Goal: Use online tool/utility: Utilize a website feature to perform a specific function

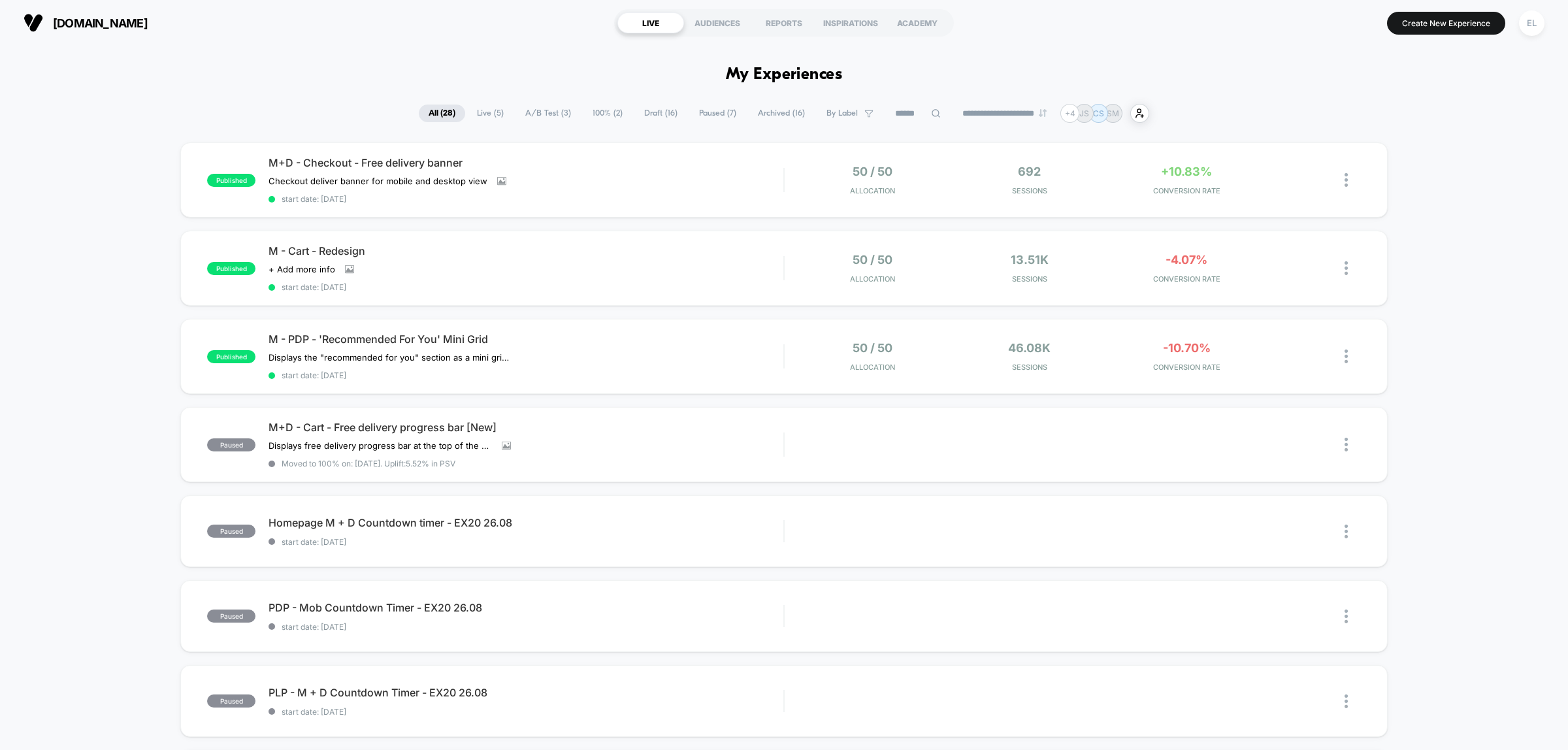
click at [651, 112] on span "Draft ( 16 )" at bounding box center [661, 113] width 53 height 18
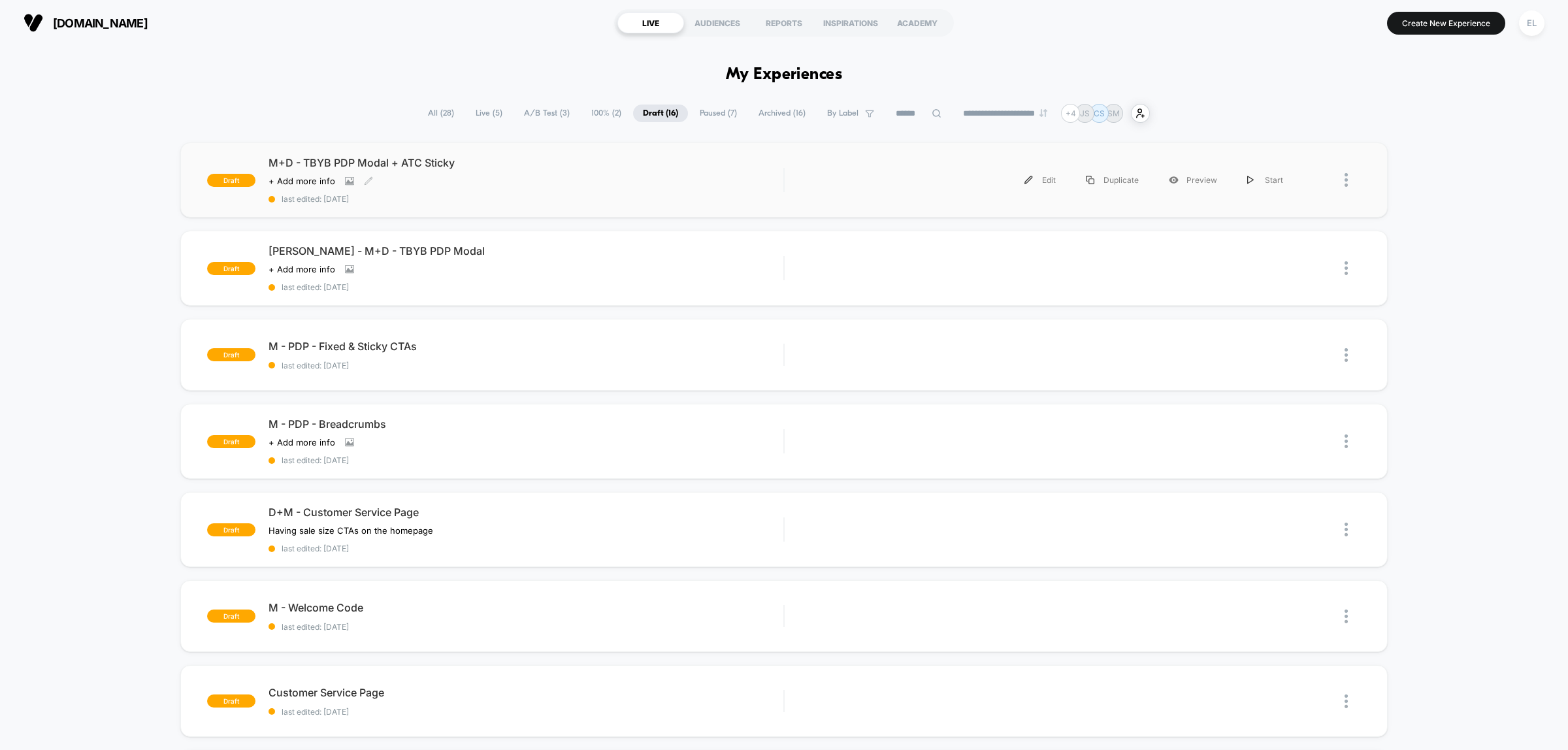
click at [571, 170] on div "M+D - TBYB PDP Modal + ATC Sticky Click to view images Click to edit experience…" at bounding box center [526, 180] width 515 height 47
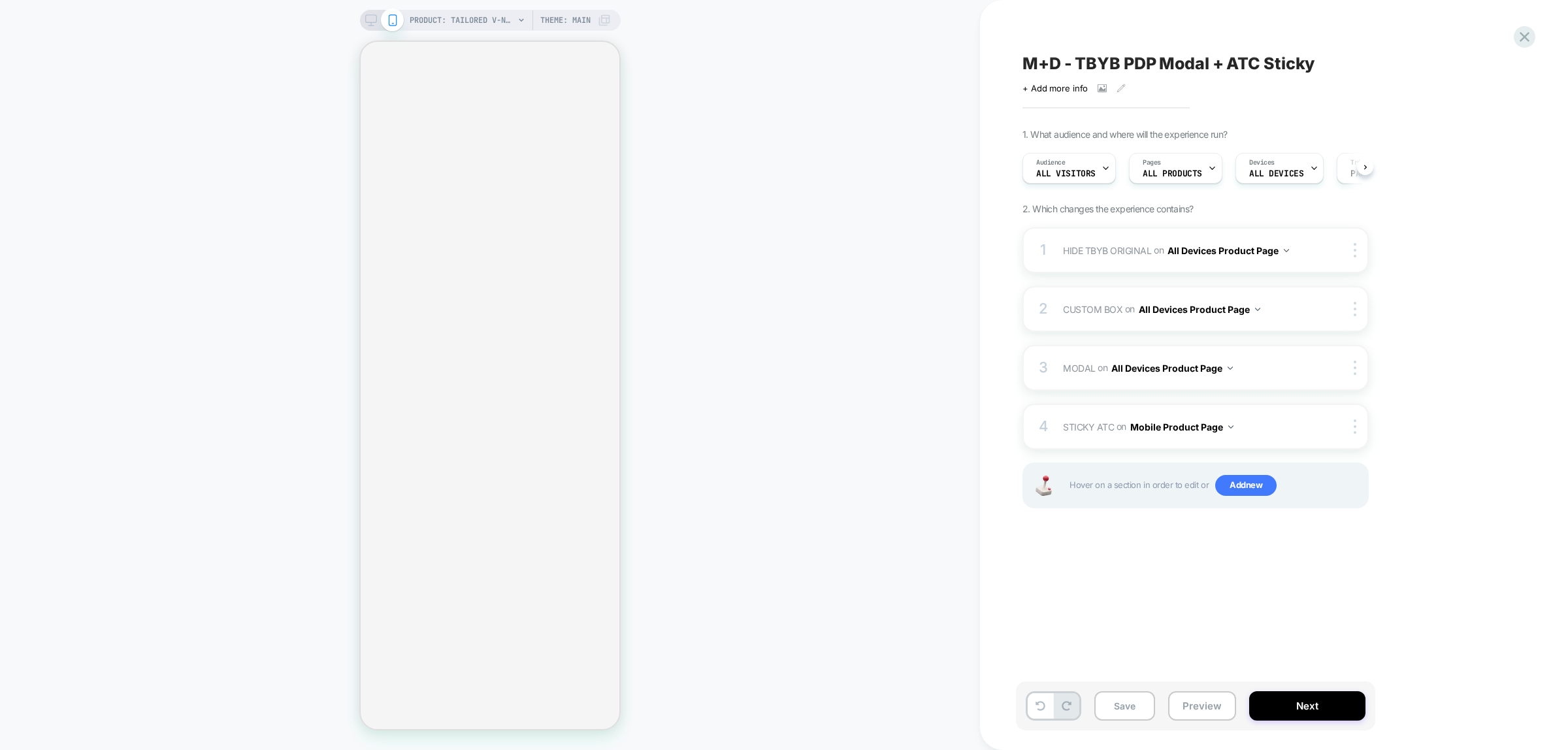
scroll to position [0, 1]
click at [371, 23] on icon at bounding box center [371, 24] width 1 height 3
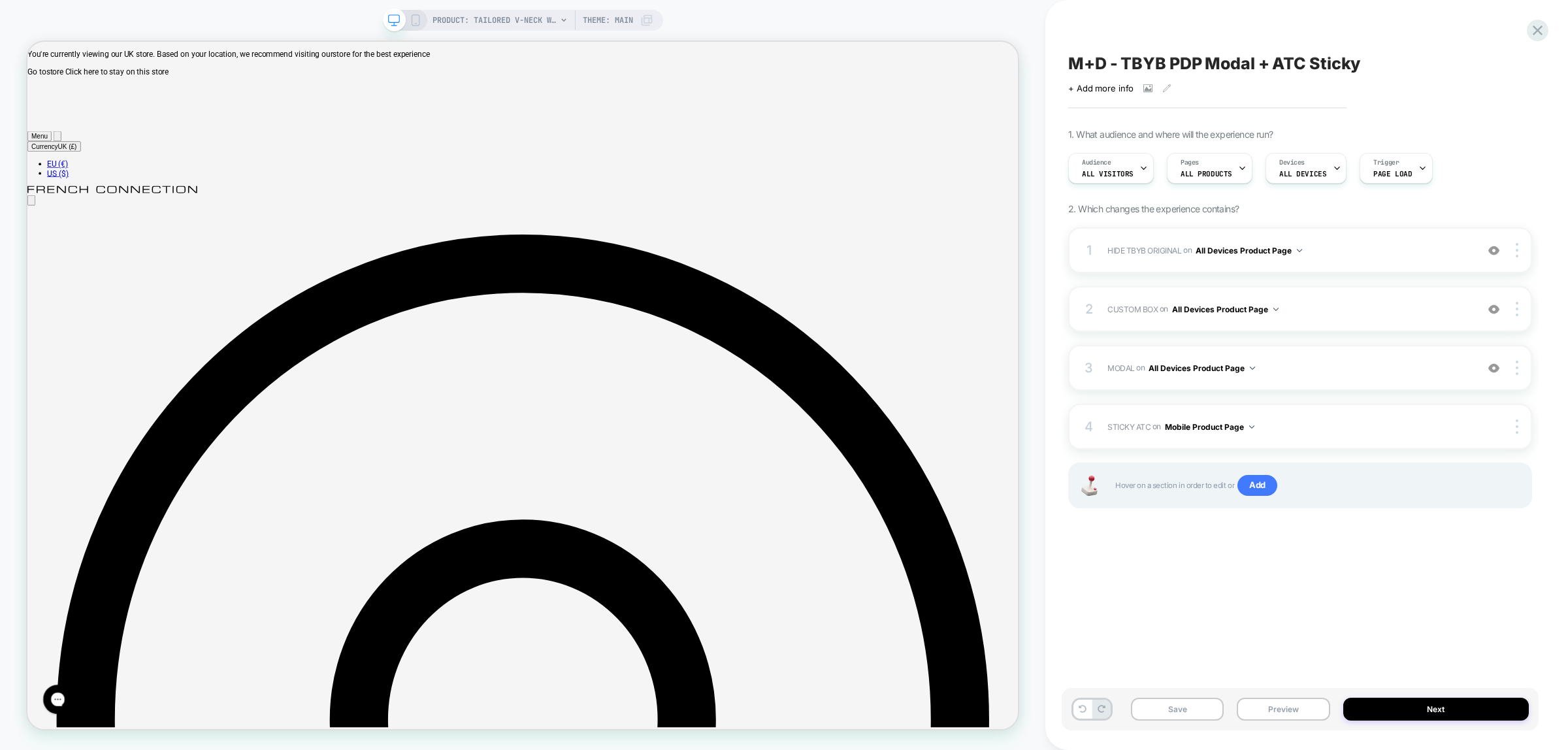
click at [420, 15] on div "PRODUCT: Tailored V-Neck Waistcoat [raspberry sorbet pink] Theme: MAIN" at bounding box center [522, 20] width 280 height 21
click at [410, 20] on icon at bounding box center [416, 20] width 12 height 12
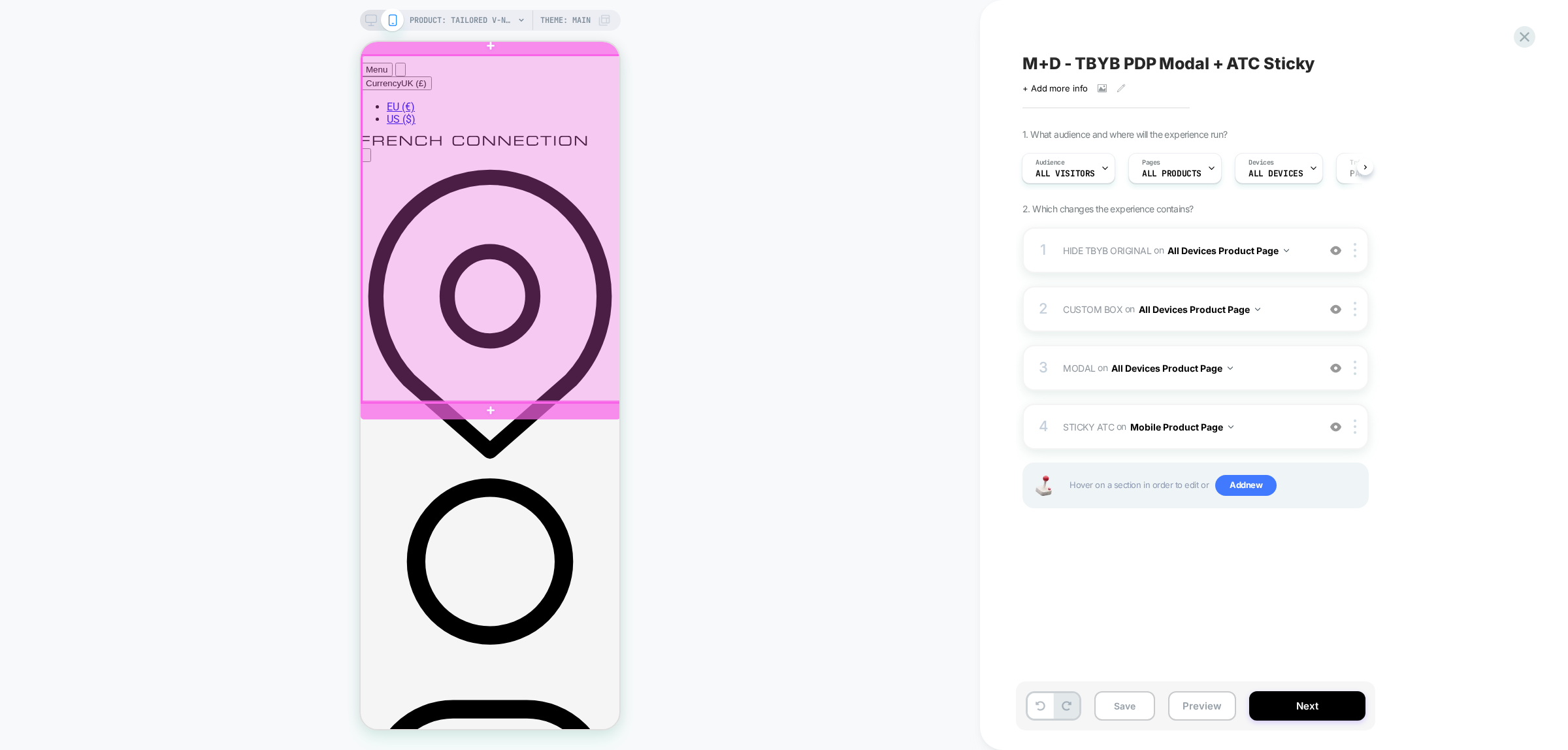
scroll to position [245, 0]
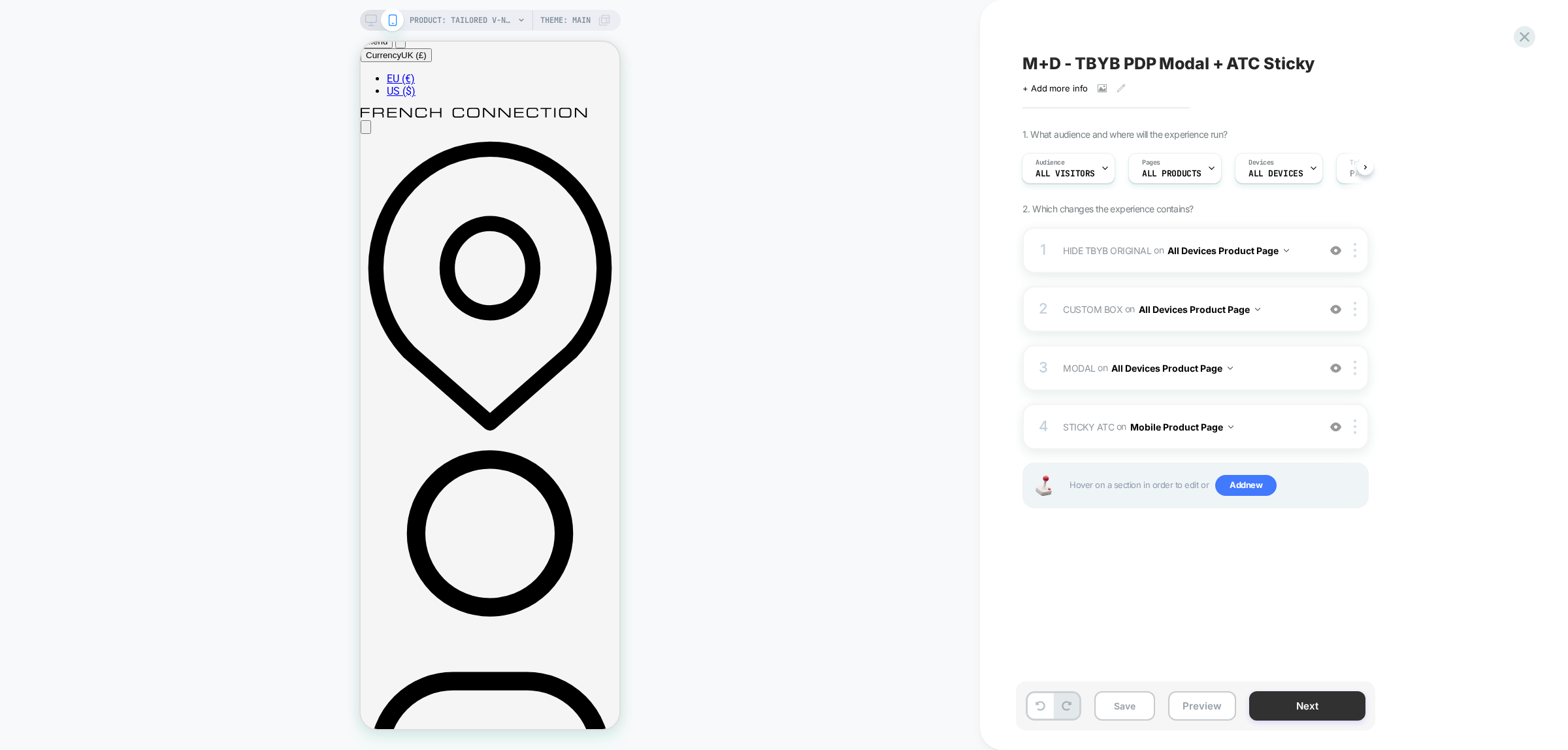
click at [1303, 713] on button "Next" at bounding box center [1307, 706] width 116 height 30
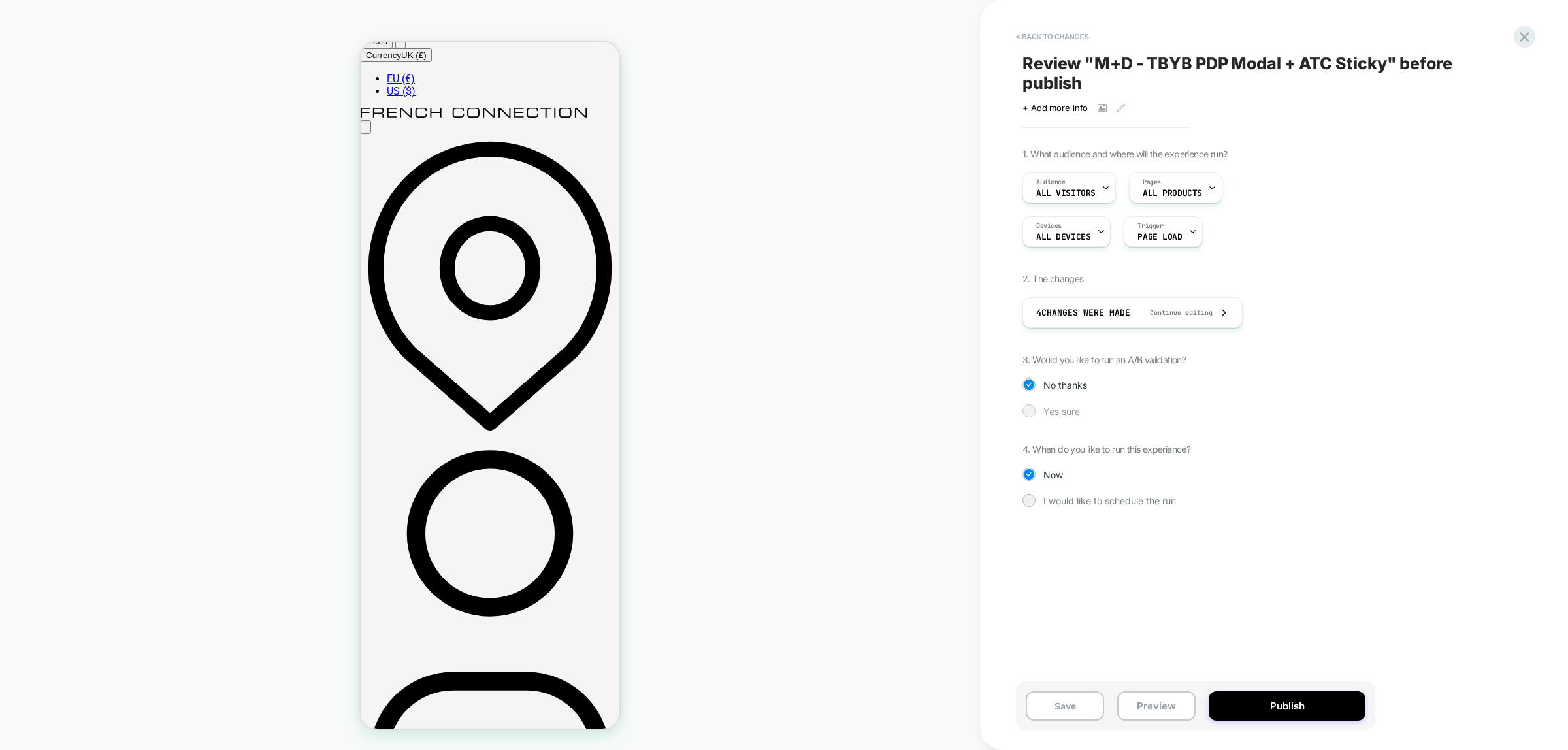
click at [1040, 412] on div "Yes sure" at bounding box center [1195, 411] width 346 height 13
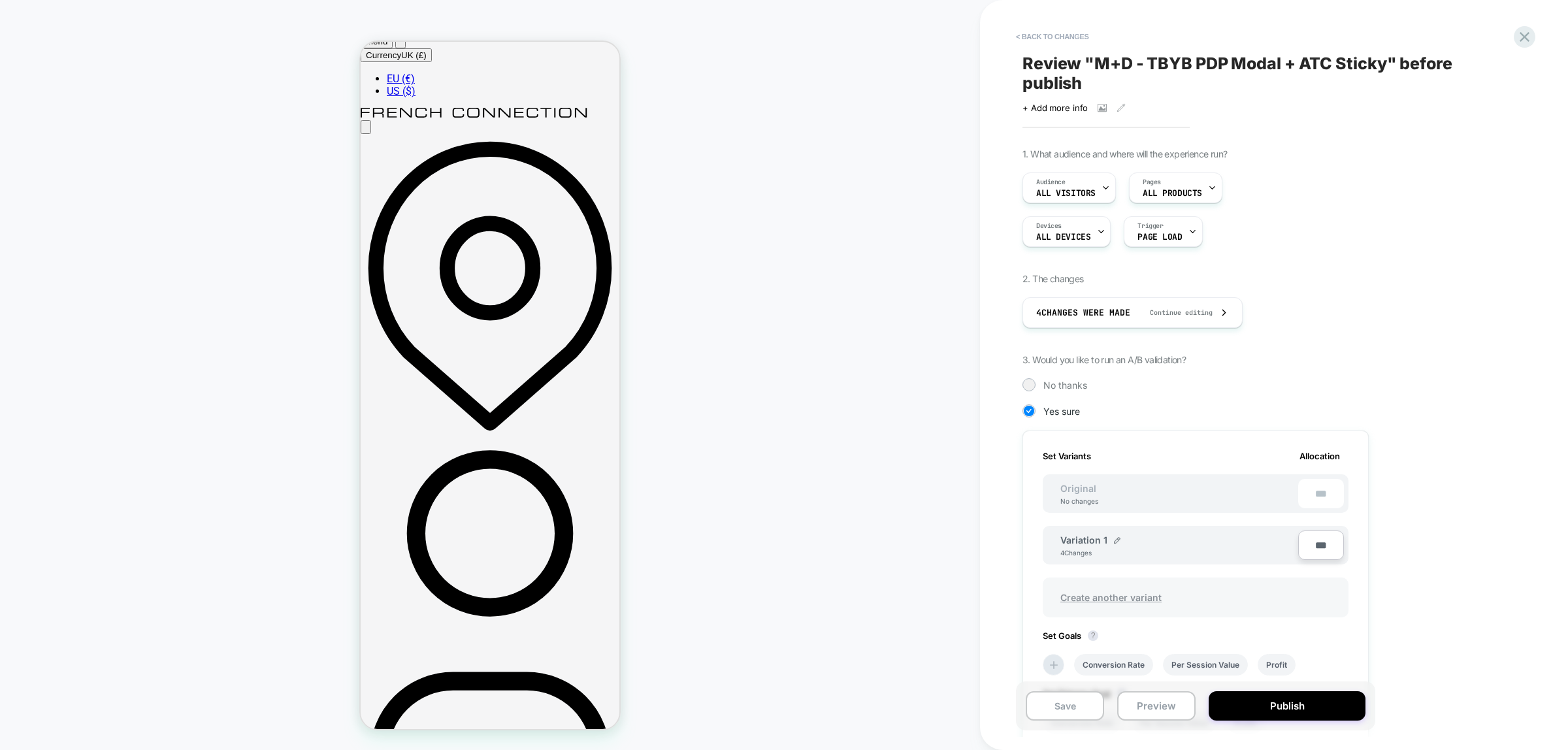
scroll to position [210, 0]
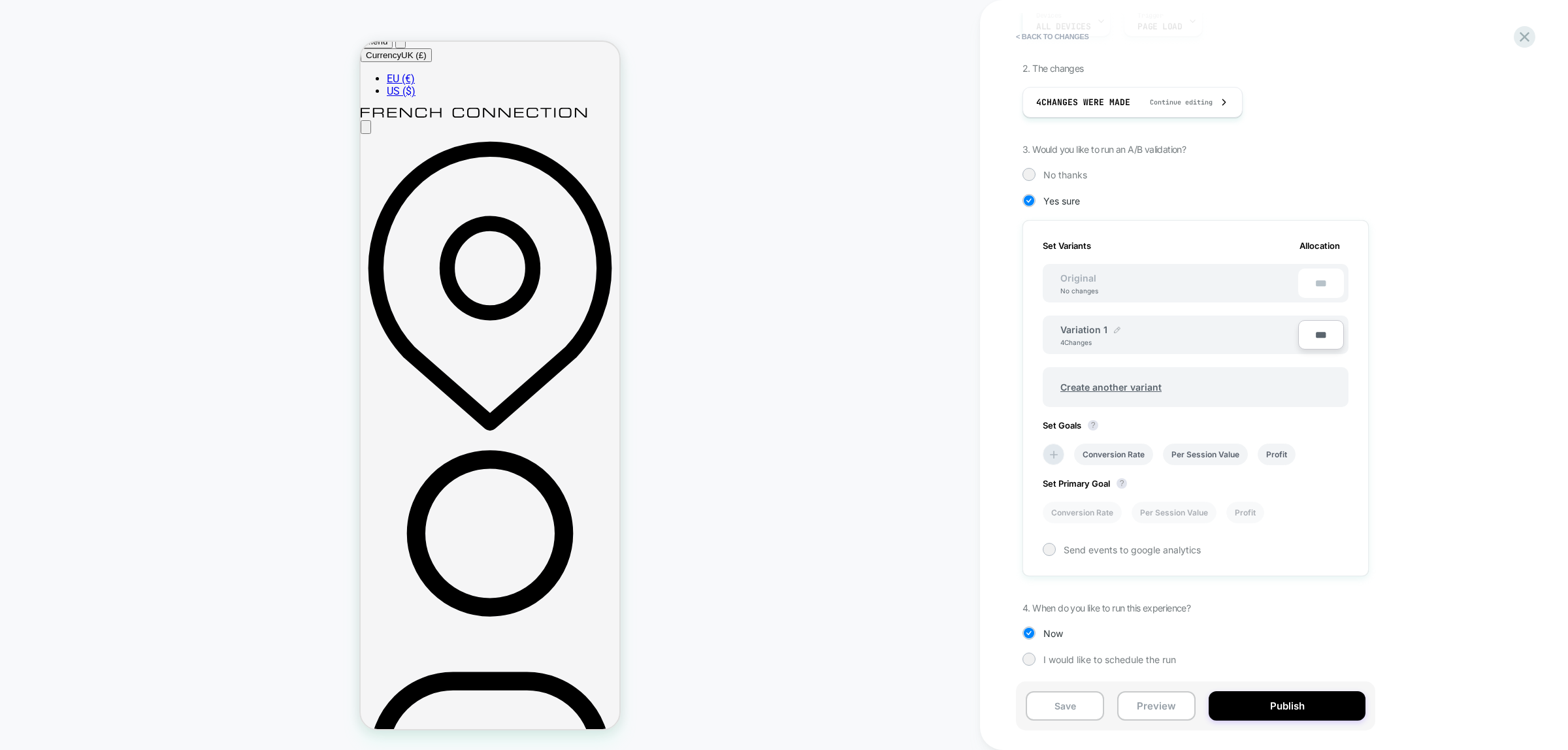
click at [1115, 331] on img at bounding box center [1117, 330] width 7 height 7
click at [1123, 336] on input "**********" at bounding box center [1108, 336] width 95 height 26
drag, startPoint x: 1135, startPoint y: 337, endPoint x: 1014, endPoint y: 328, distance: 121.3
click at [1015, 328] on div "**********" at bounding box center [1268, 375] width 575 height 750
type input "*******"
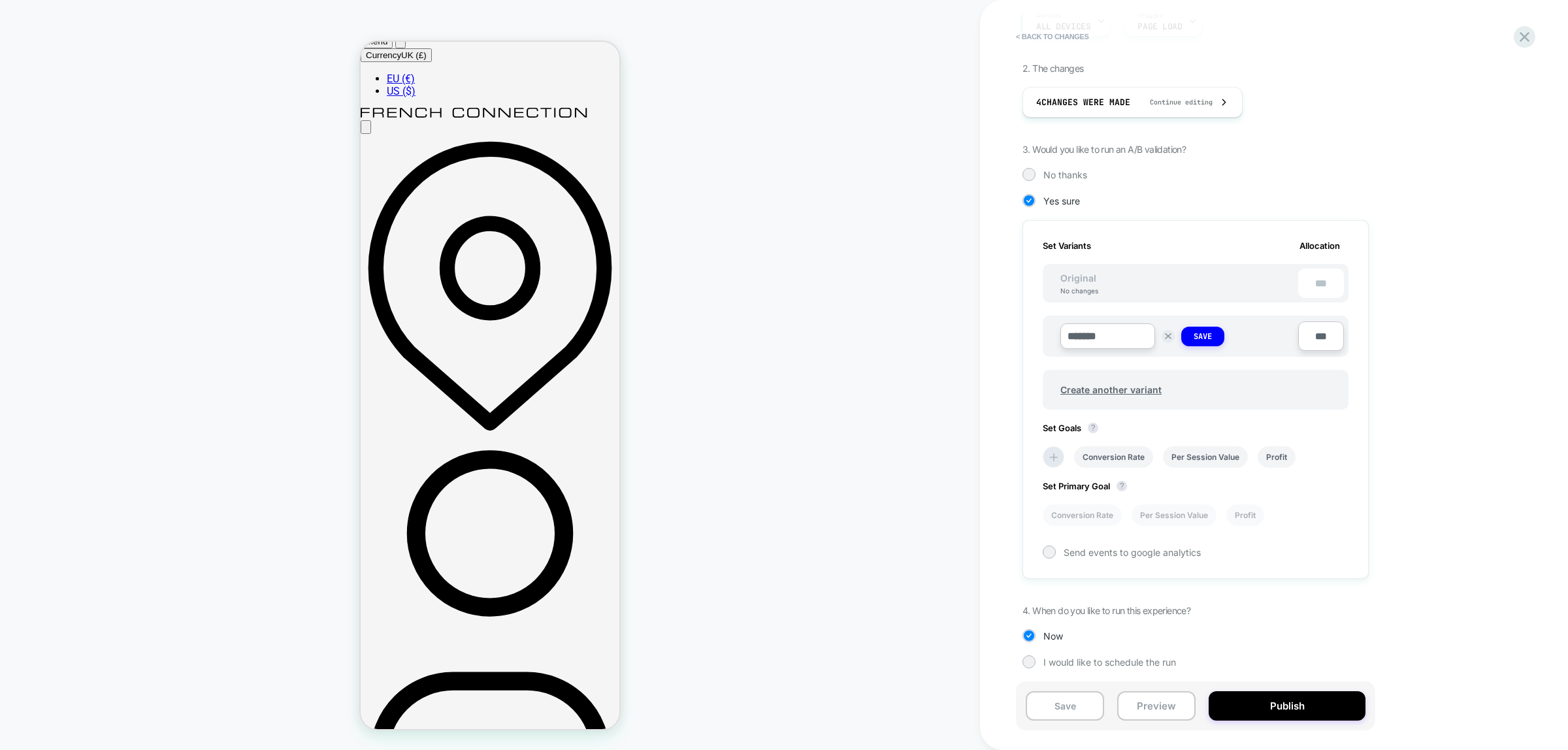
click at [1206, 341] on strong "Save" at bounding box center [1203, 336] width 18 height 11
click at [1103, 454] on li "Conversion Rate" at bounding box center [1113, 454] width 79 height 22
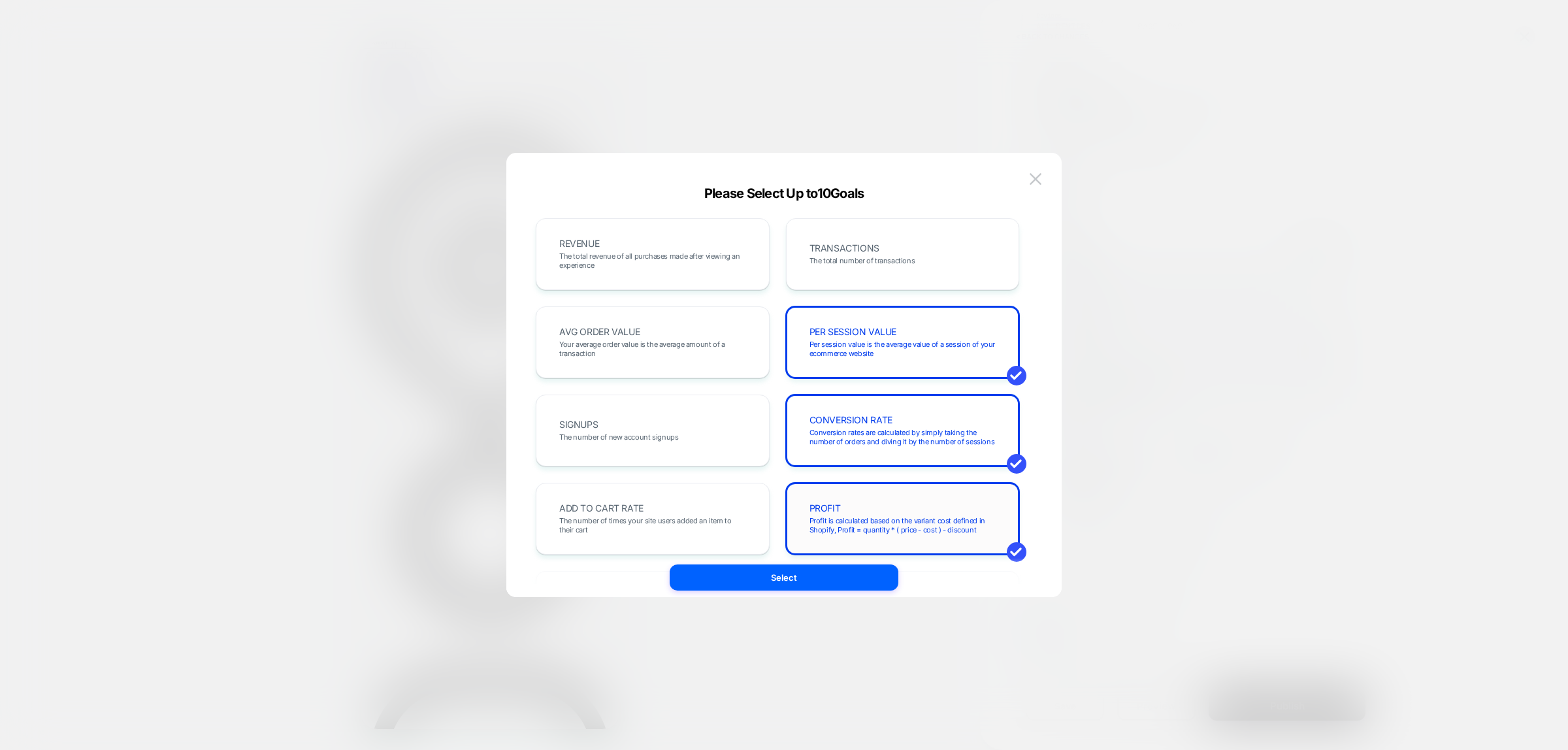
click at [927, 529] on span "Profit is calculated based on the variant cost defined in Shopify, Profit = qua…" at bounding box center [902, 525] width 187 height 18
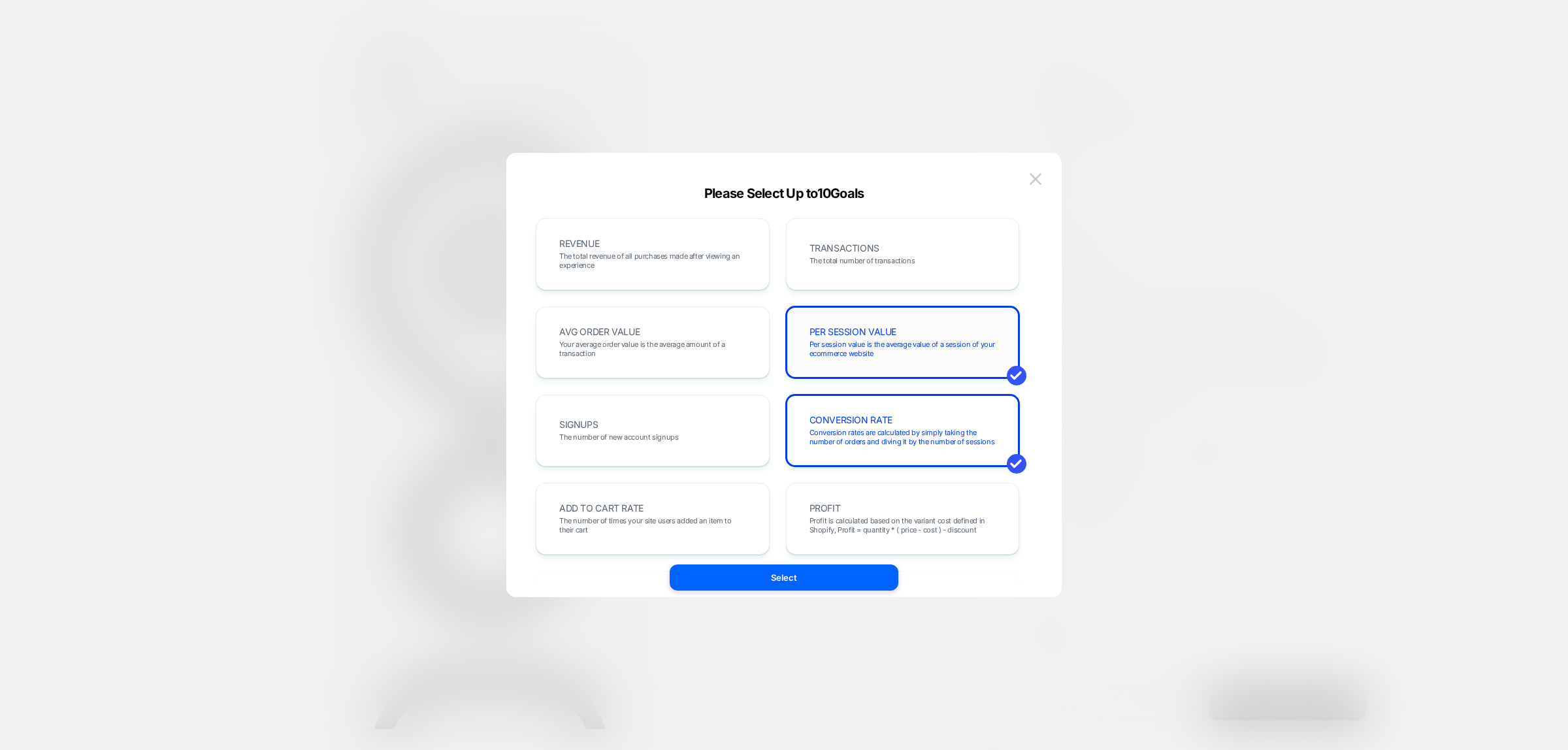
click at [912, 354] on span "Per session value is the average value of a session of your ecommerce website" at bounding box center [902, 349] width 187 height 18
click at [902, 345] on span "Per session value is the average value of a session of your ecommerce website" at bounding box center [902, 349] width 187 height 18
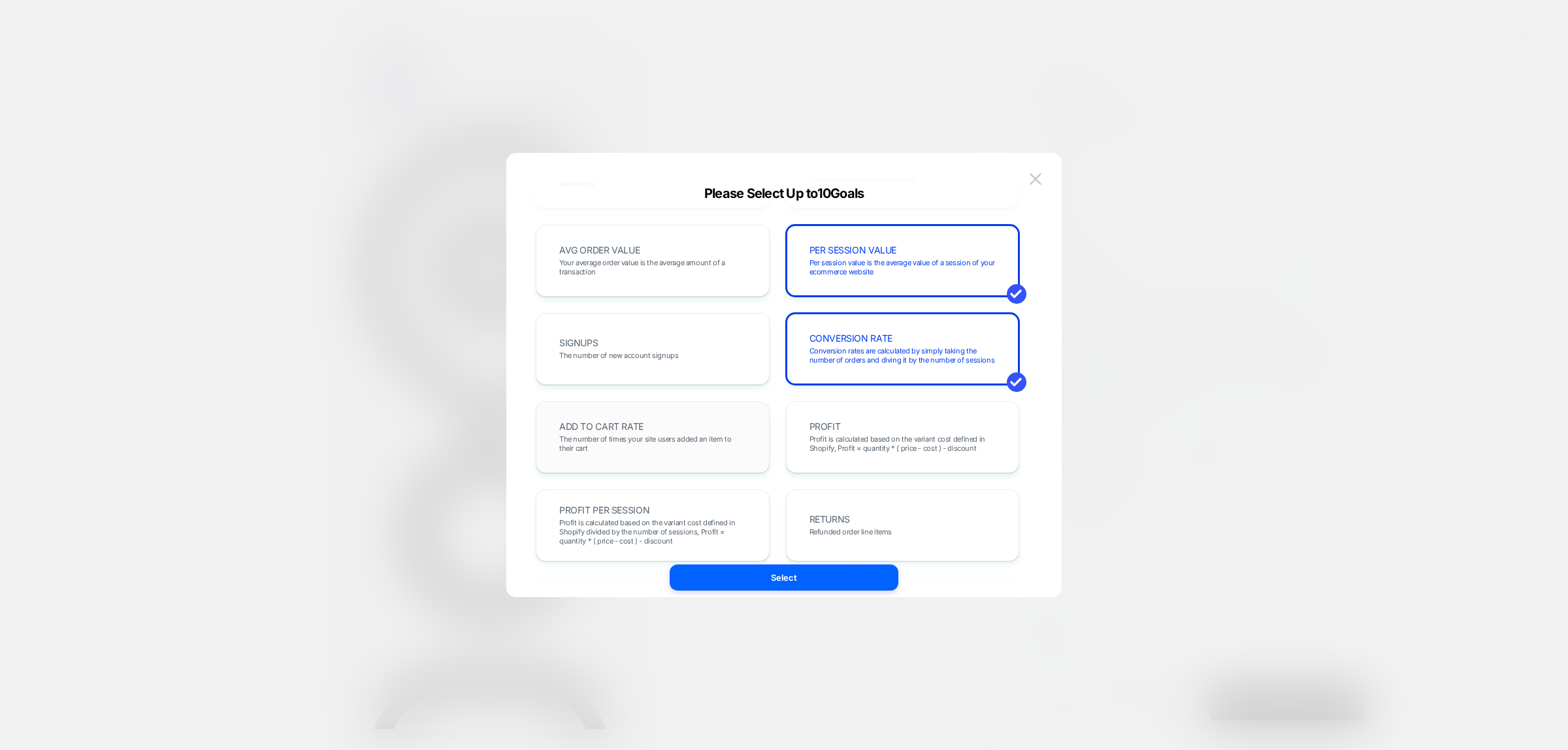
click at [675, 422] on div "ADD TO CART RATE The number of times your site users added an item to their cart" at bounding box center [652, 437] width 206 height 44
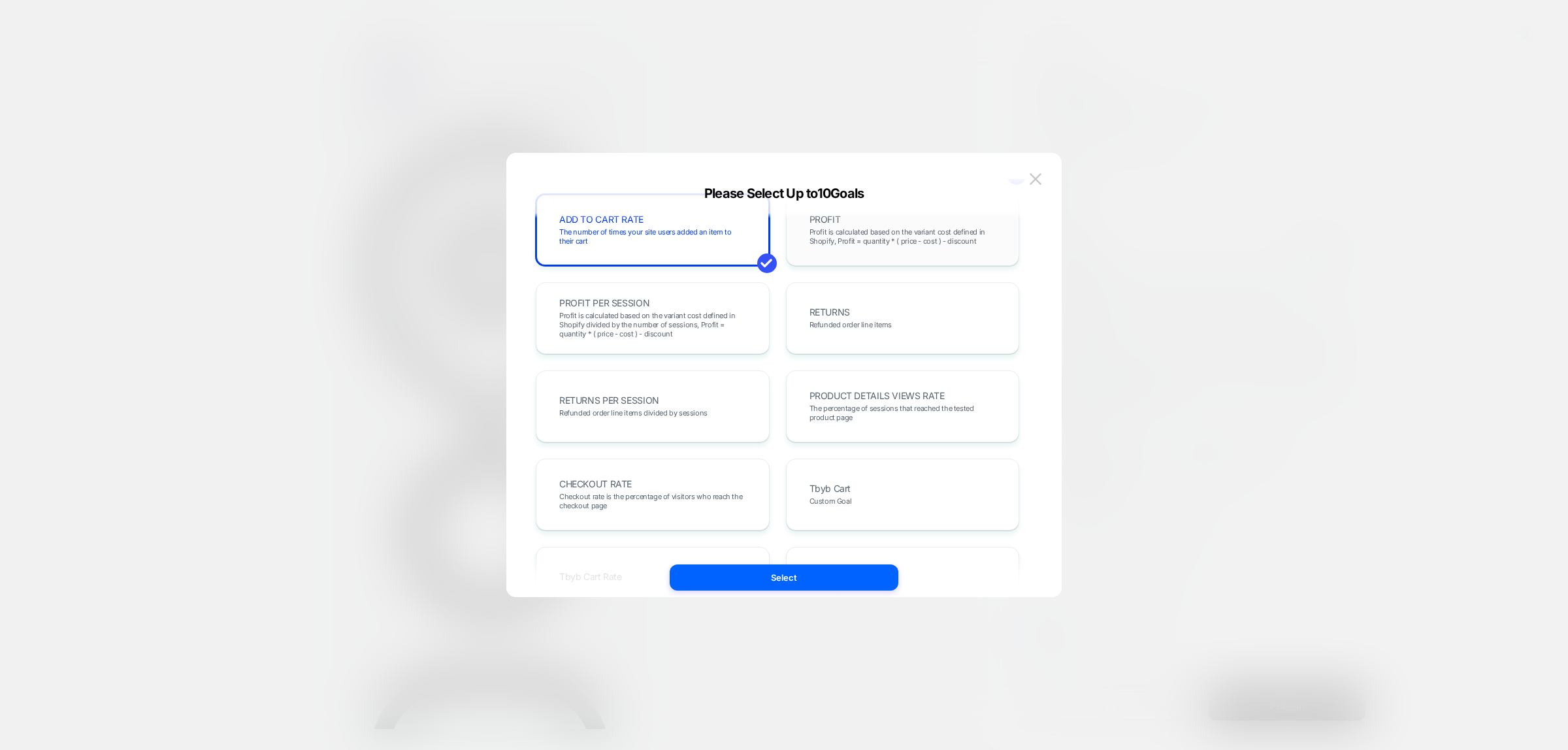
scroll to position [327, 0]
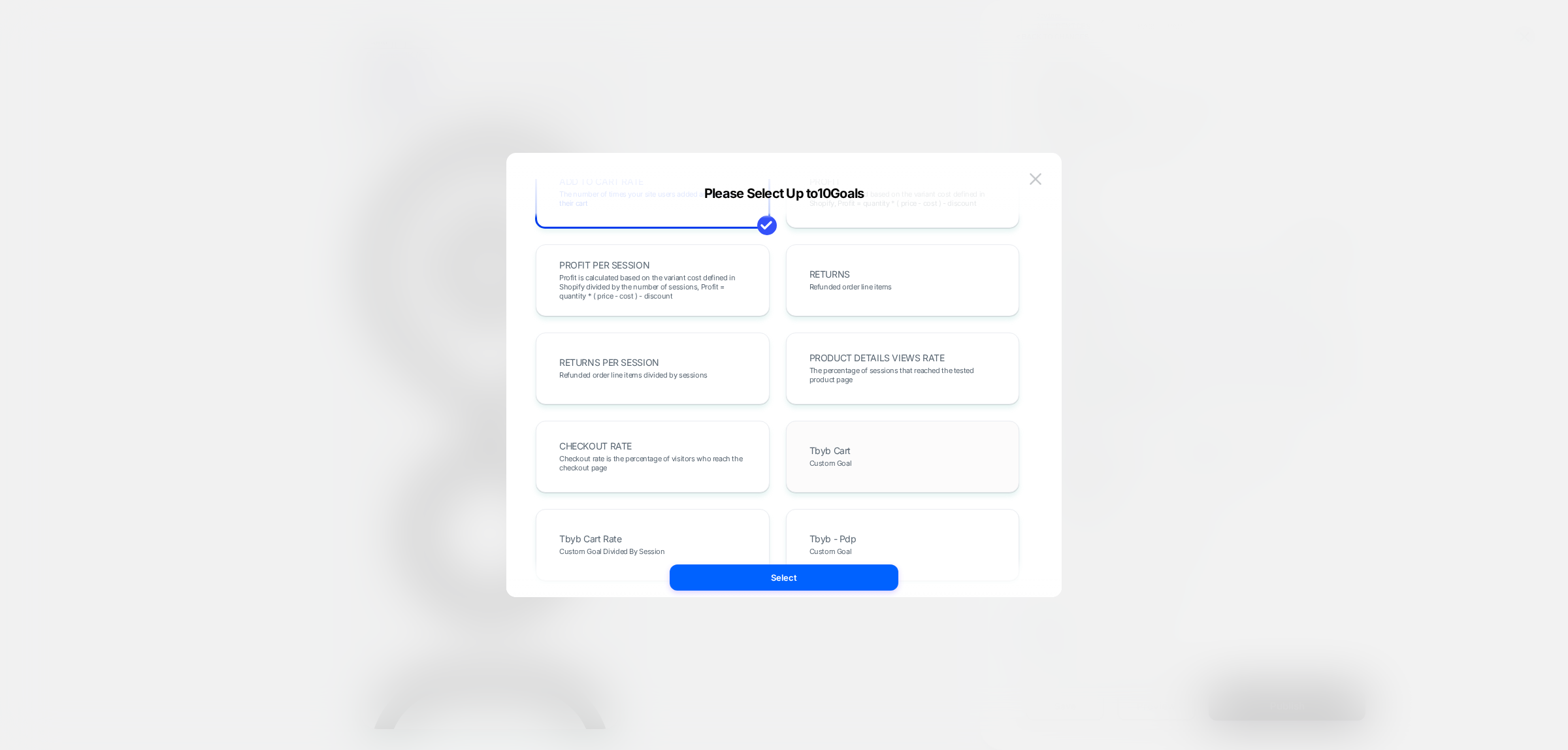
click at [880, 455] on div "Tbyb Cart Custom Goal" at bounding box center [902, 456] width 206 height 44
click at [668, 518] on div "Tbyb Cart Rate Custom Goal Divided By Session" at bounding box center [652, 545] width 234 height 72
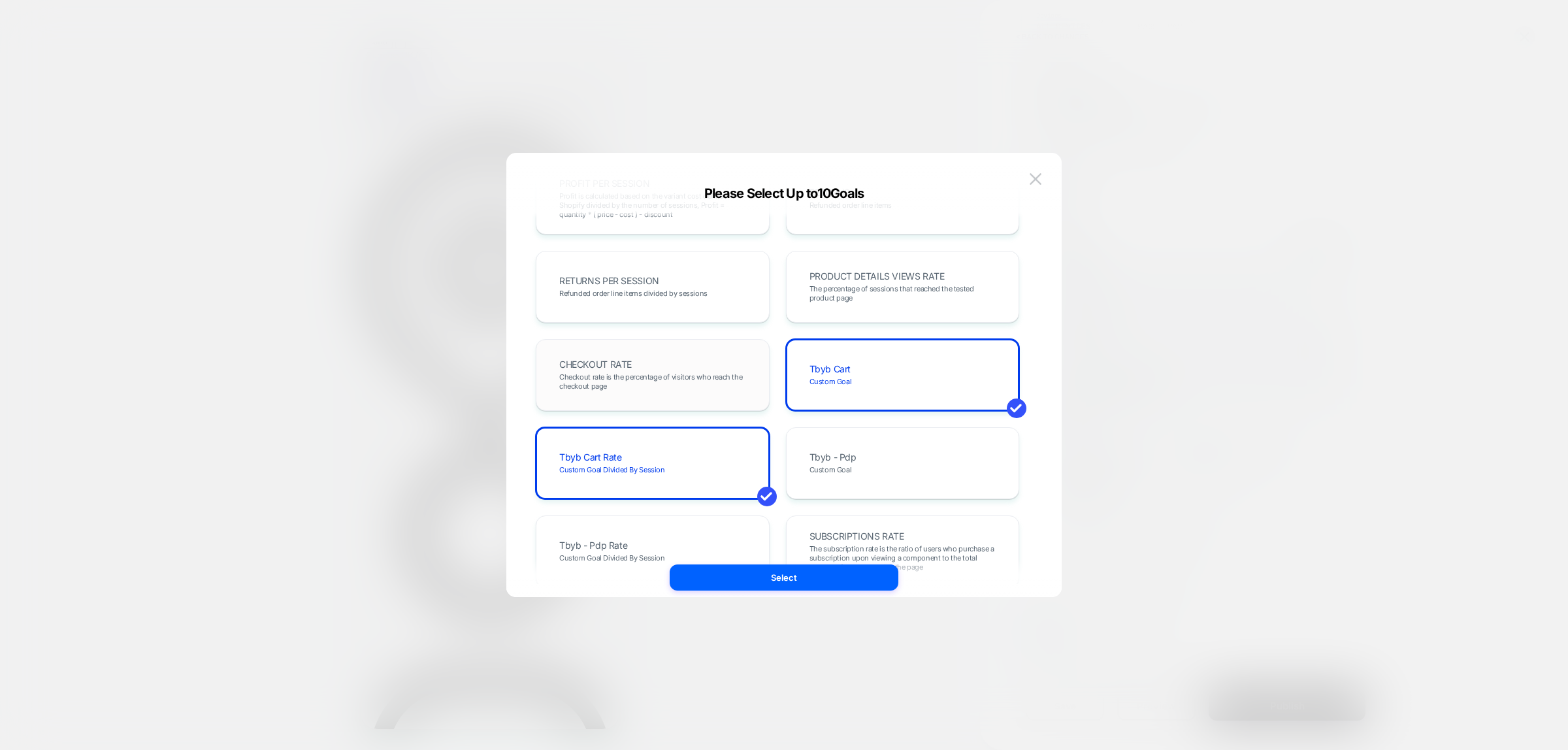
click at [687, 353] on div "CHECKOUT RATE Checkout rate is the percentage of visitors who reach the checkou…" at bounding box center [652, 375] width 206 height 44
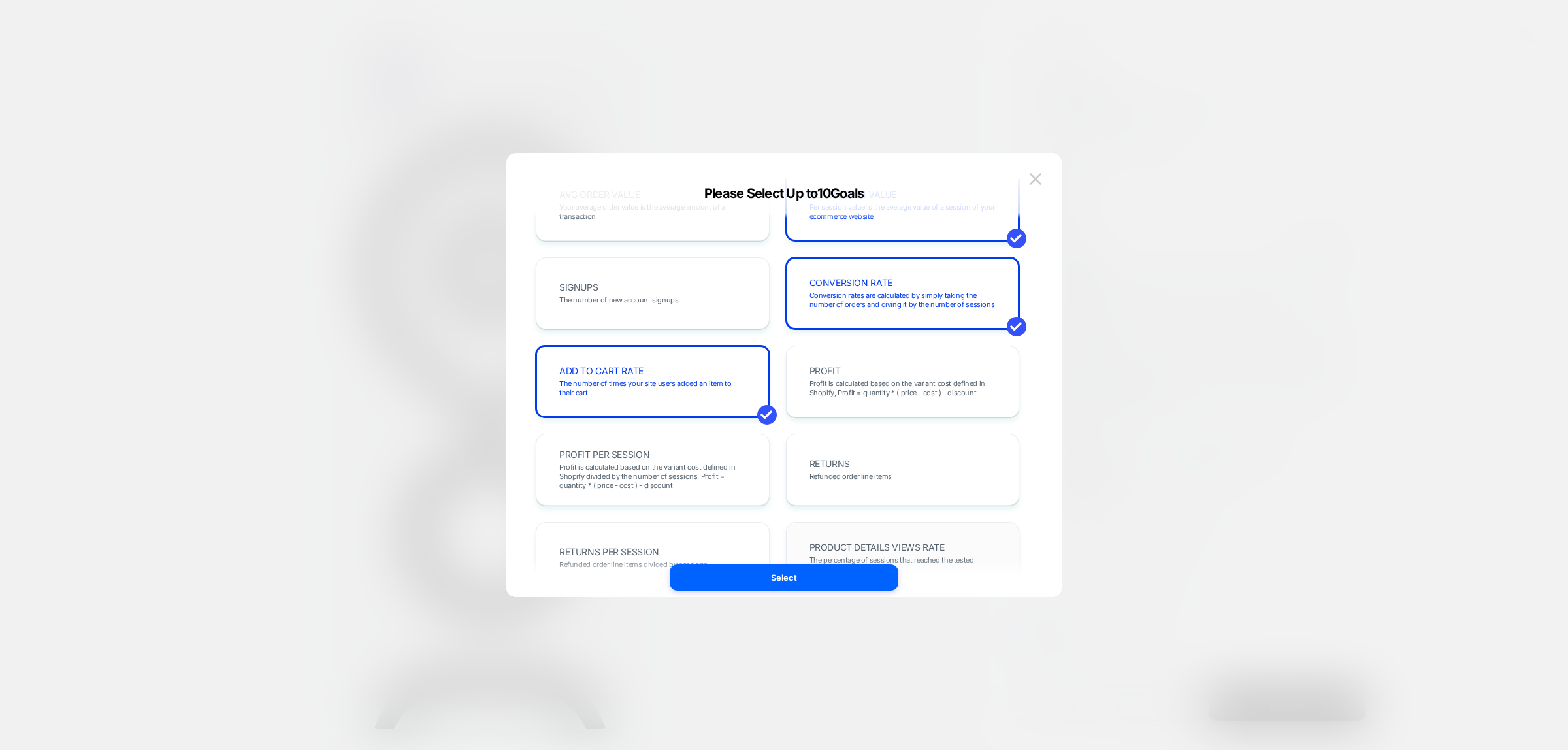
scroll to position [0, 0]
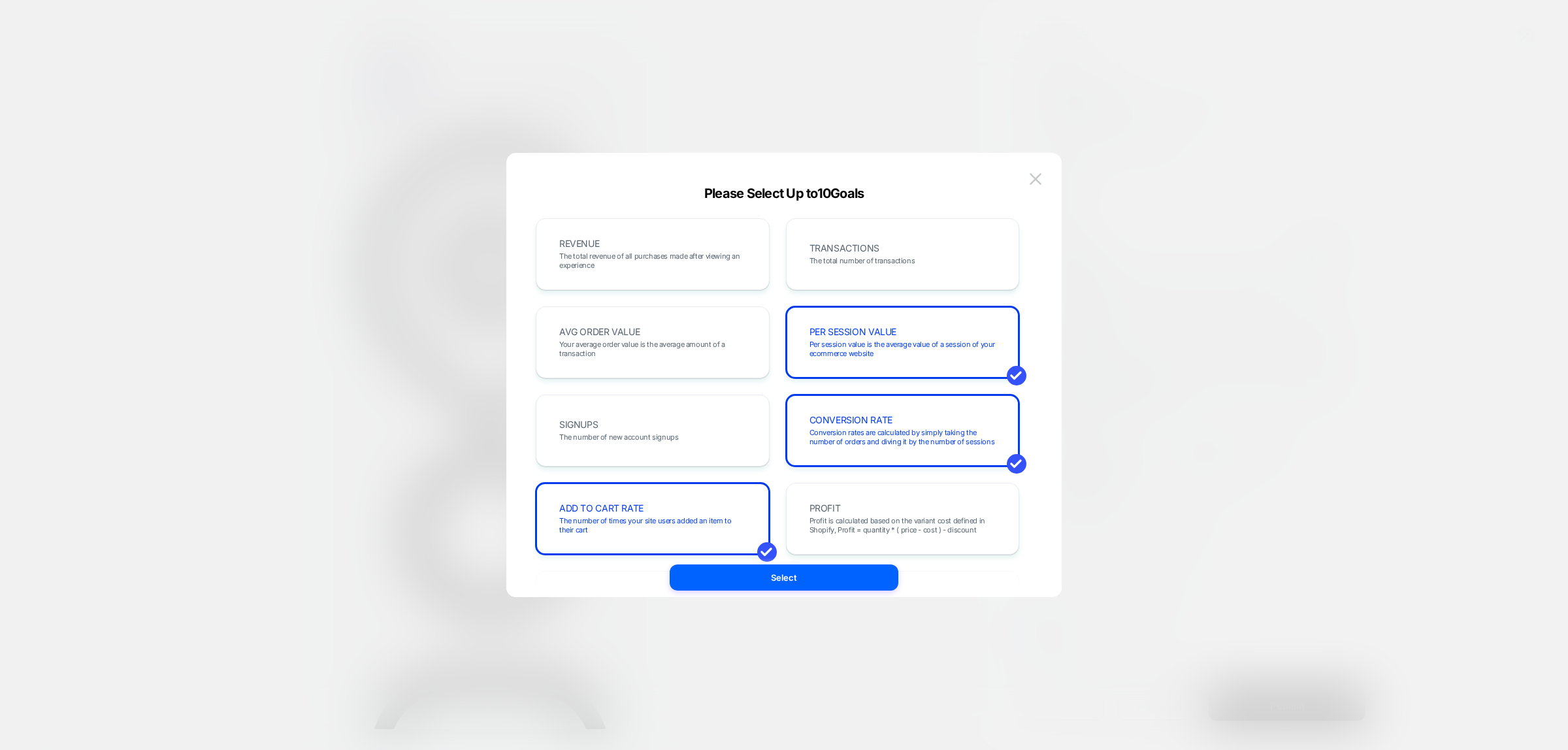
drag, startPoint x: 807, startPoint y: 573, endPoint x: 1069, endPoint y: 531, distance: 265.3
click at [805, 573] on button "Select" at bounding box center [784, 578] width 229 height 26
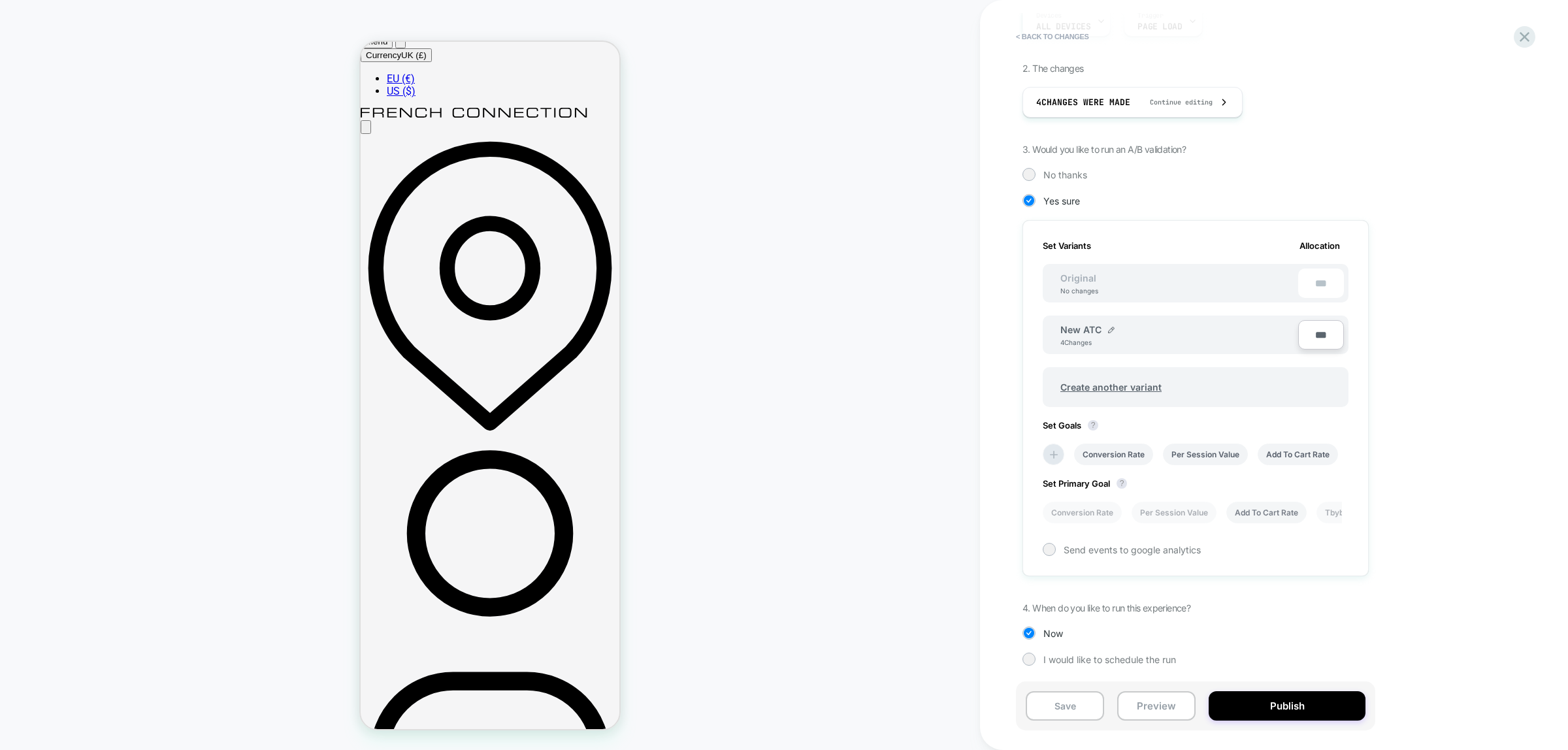
click at [1276, 511] on li "Add To Cart Rate" at bounding box center [1267, 513] width 80 height 22
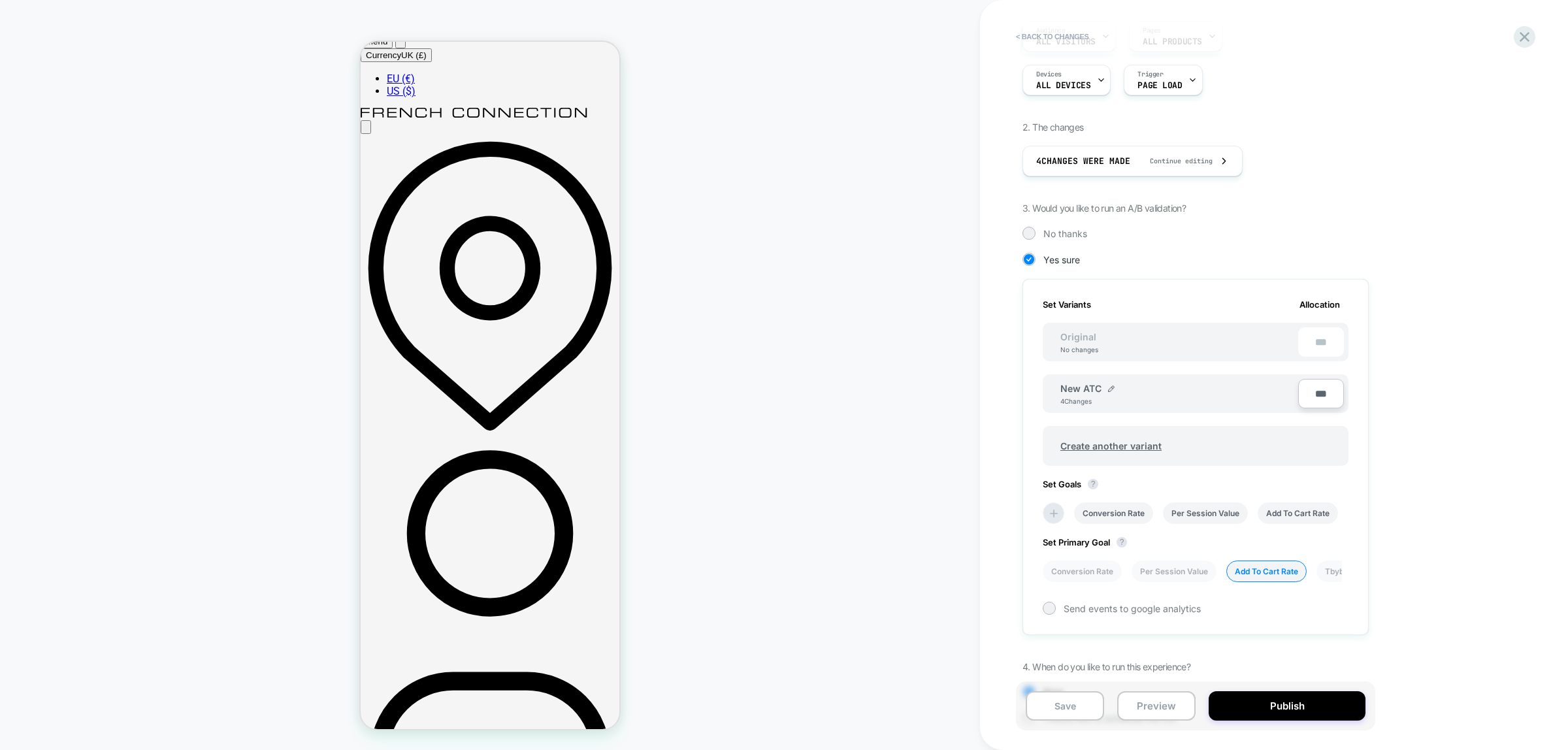
scroll to position [210, 0]
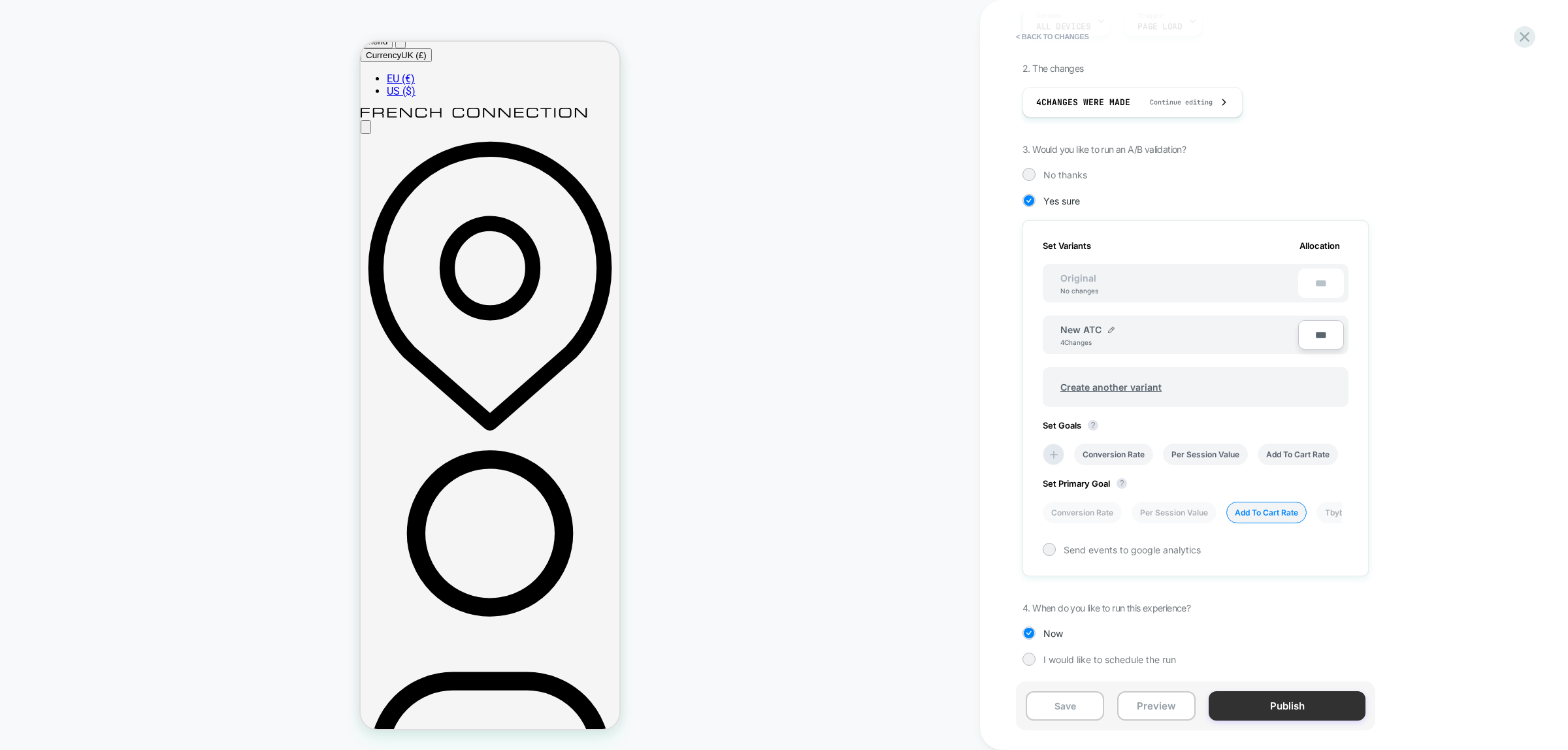
click at [1295, 708] on button "Publish" at bounding box center [1287, 706] width 157 height 30
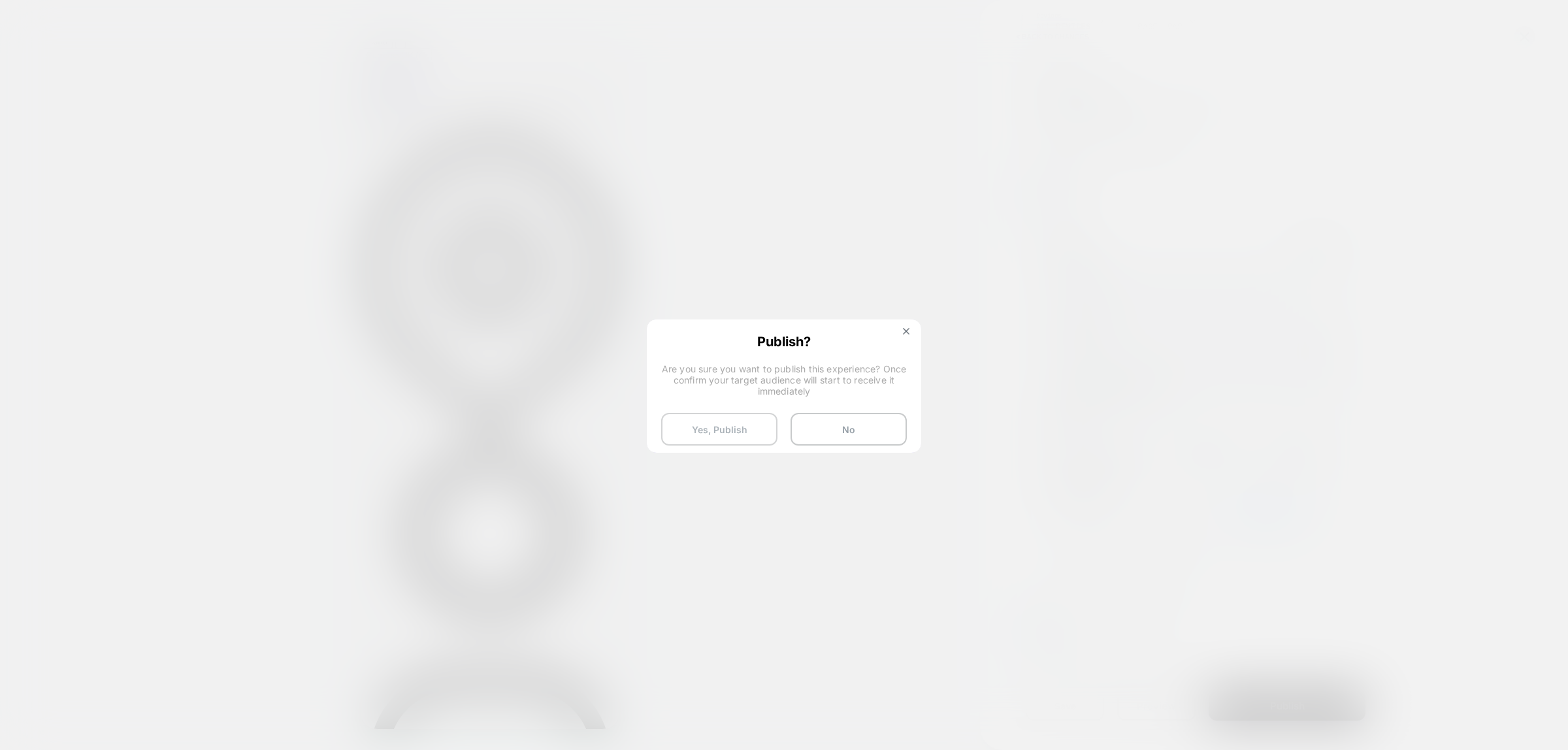
click at [729, 433] on button "Yes, Publish" at bounding box center [719, 429] width 116 height 33
